Goal: Find specific page/section: Find specific page/section

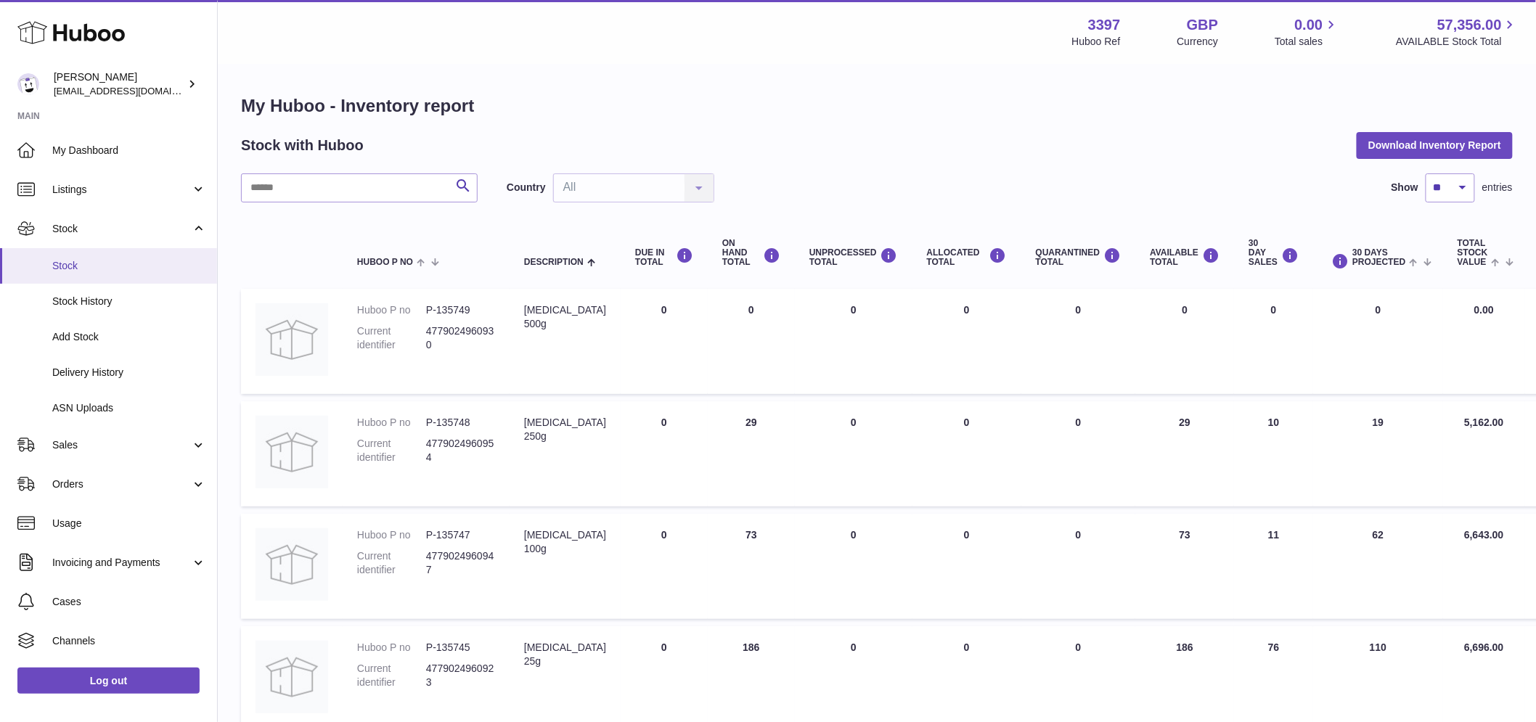
click at [66, 259] on span "Stock" at bounding box center [129, 266] width 154 height 14
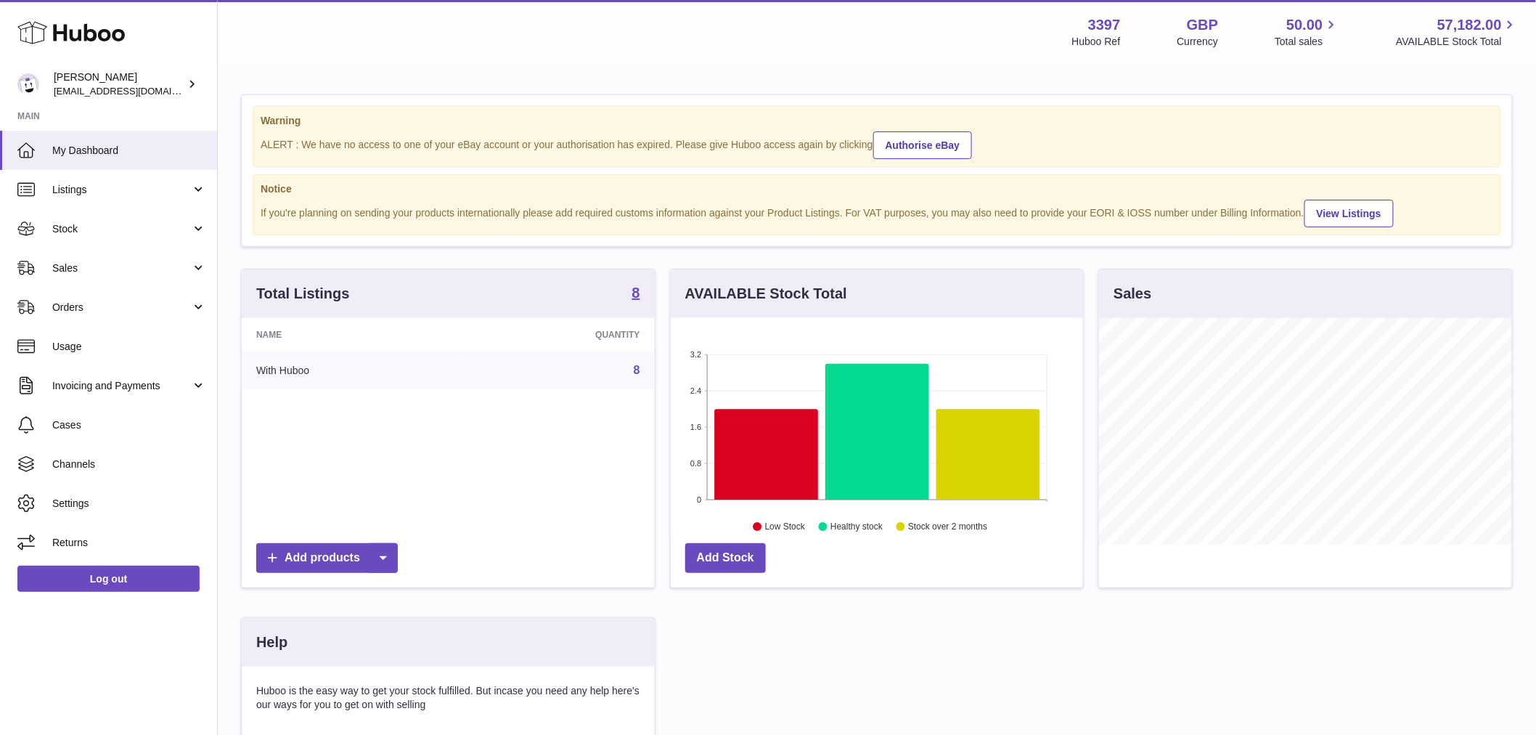
scroll to position [725875, 725689]
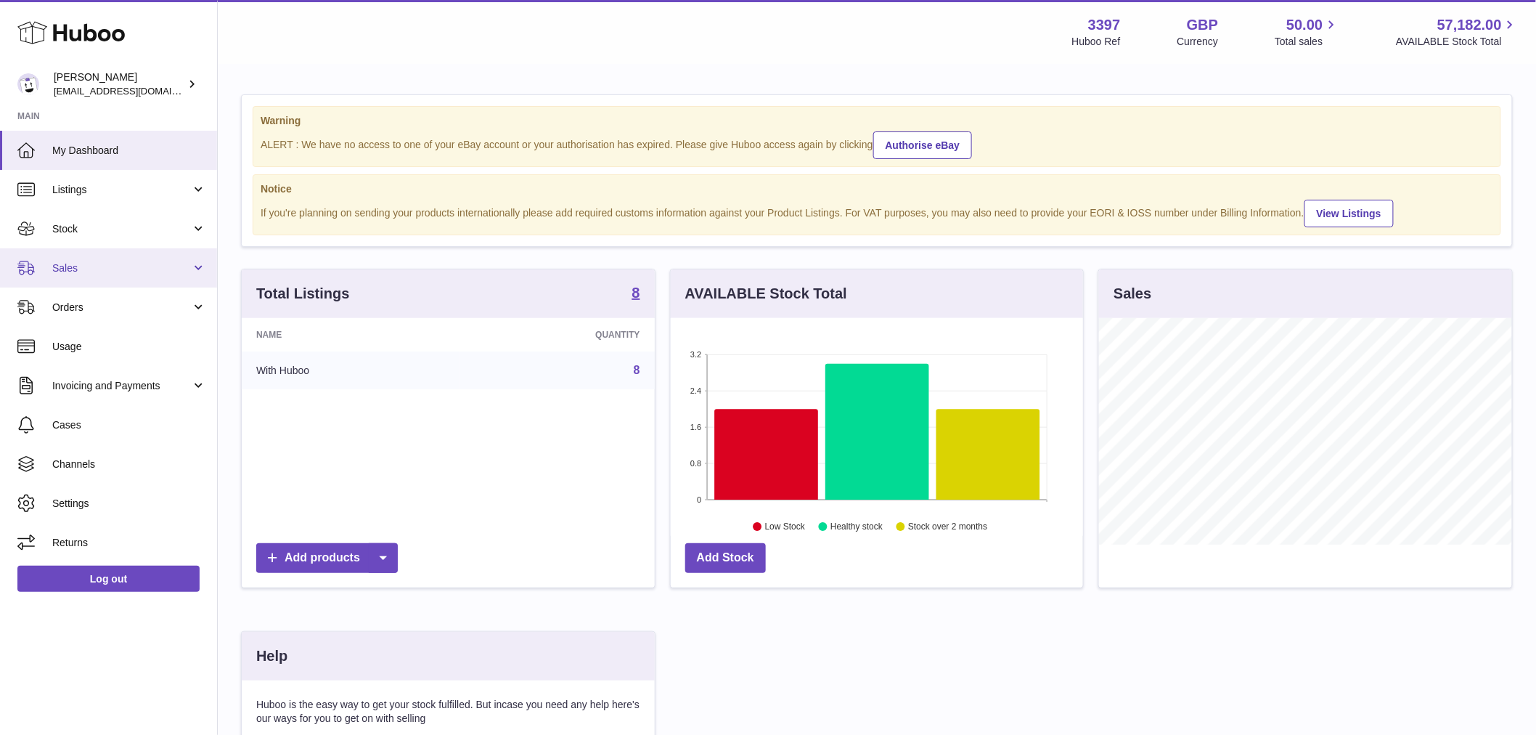
click at [115, 254] on link "Sales" at bounding box center [108, 267] width 217 height 39
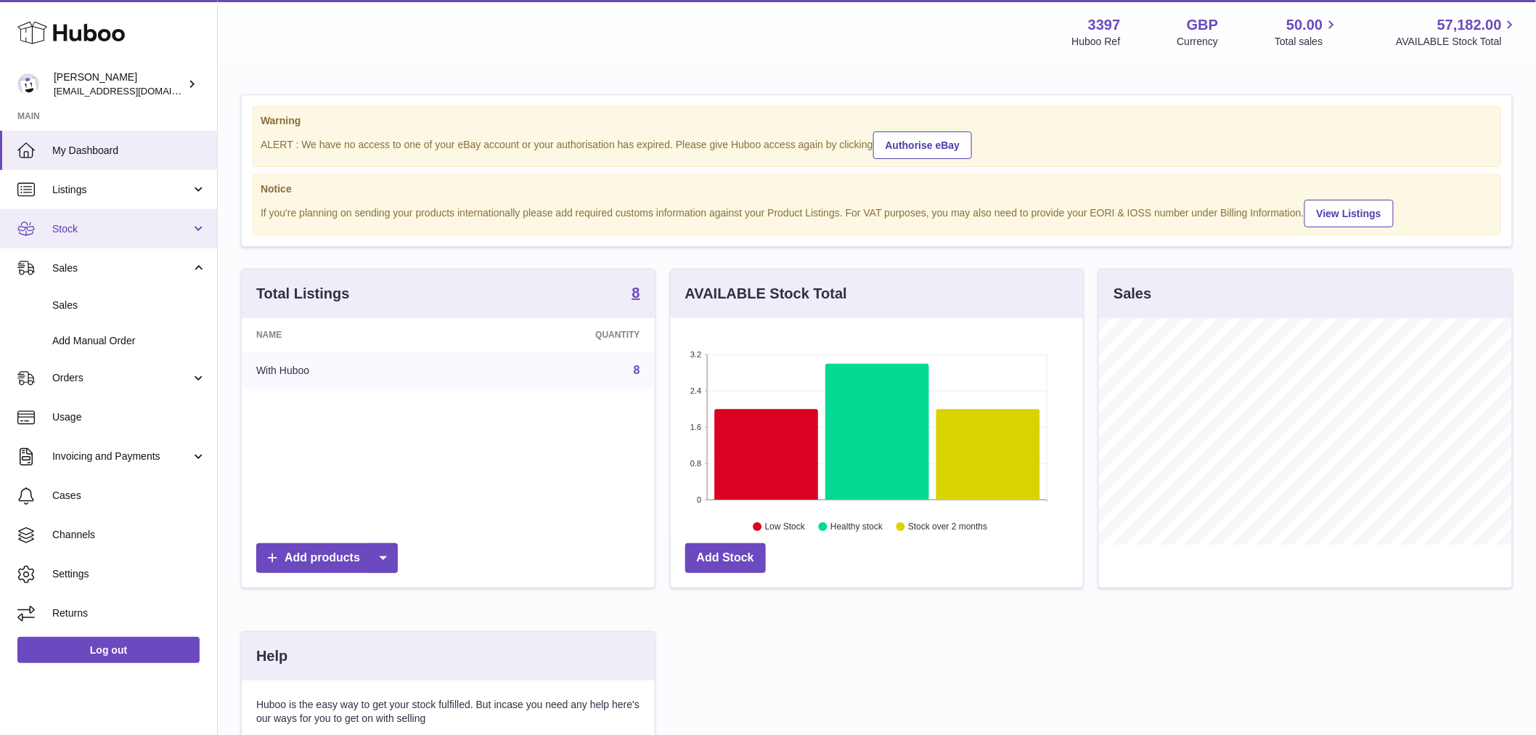
click at [136, 227] on span "Stock" at bounding box center [121, 229] width 139 height 14
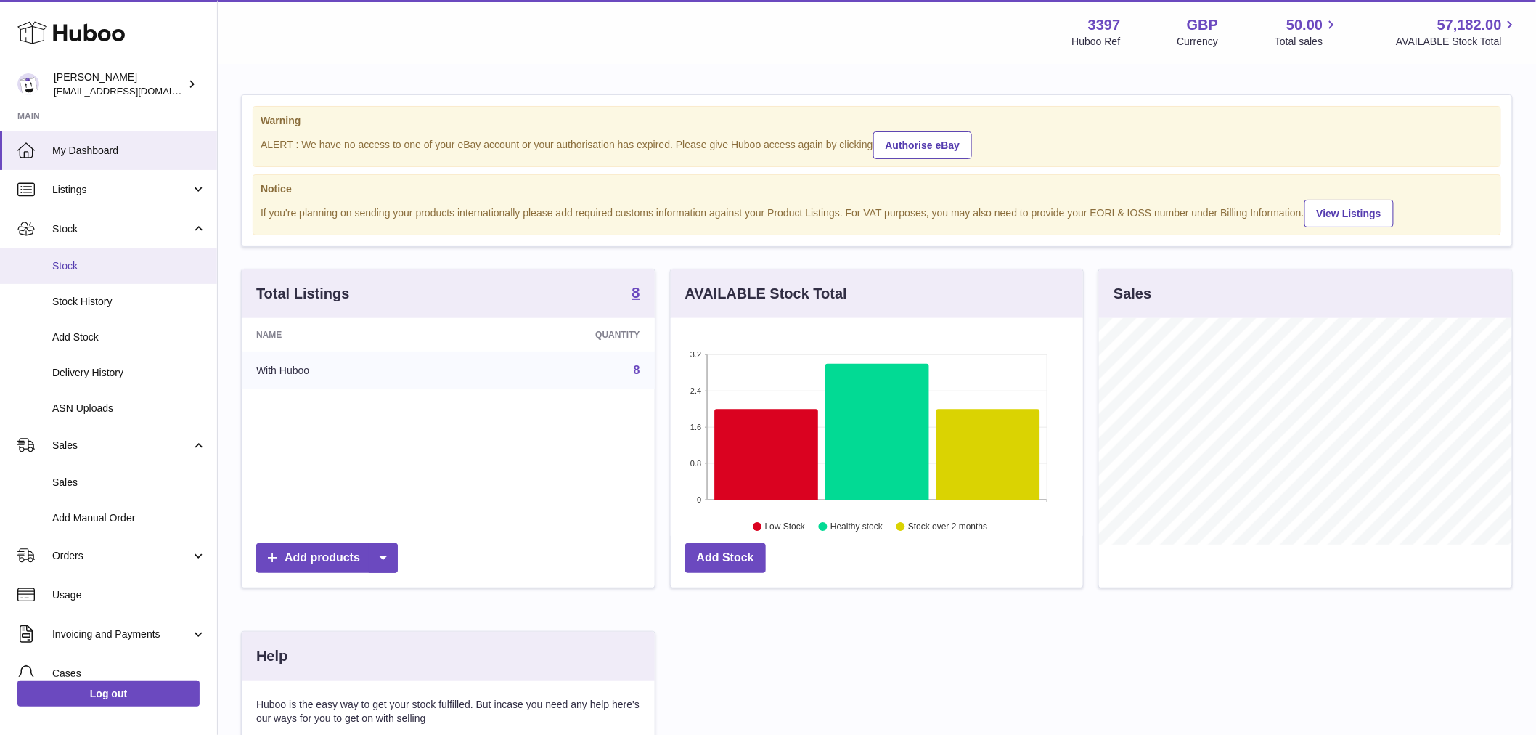
click at [129, 263] on span "Stock" at bounding box center [129, 266] width 154 height 14
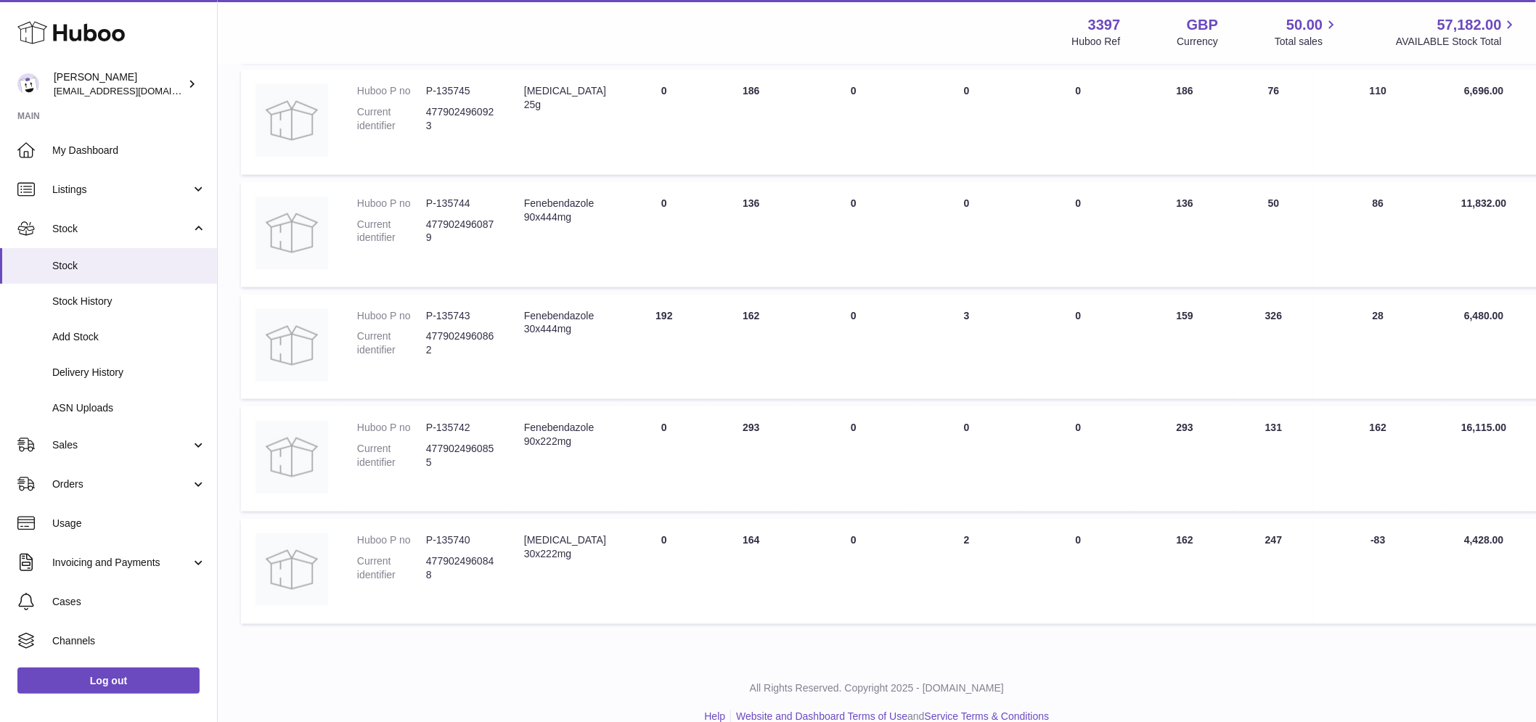
scroll to position [584, 0]
